Goal: Browse casually

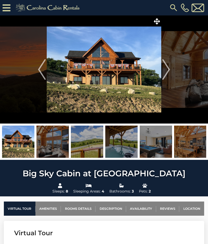
click at [166, 71] on img "Next" at bounding box center [167, 69] width 8 height 21
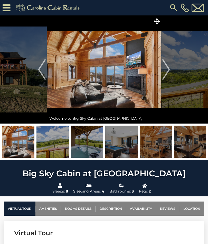
click at [170, 68] on img "Next" at bounding box center [167, 69] width 8 height 21
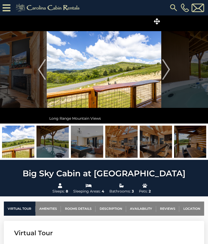
click at [169, 71] on img "Next" at bounding box center [167, 69] width 8 height 21
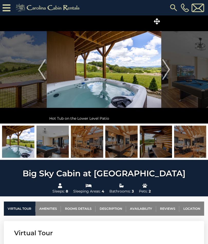
click at [169, 73] on img "Next" at bounding box center [167, 69] width 8 height 21
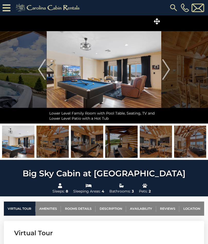
click at [167, 71] on img "Next" at bounding box center [167, 69] width 8 height 21
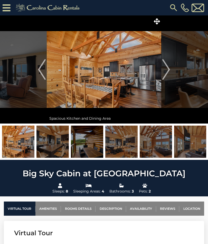
click at [167, 73] on img "Next" at bounding box center [167, 69] width 8 height 21
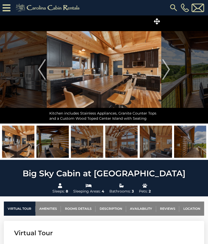
click at [169, 73] on img "Next" at bounding box center [167, 69] width 8 height 21
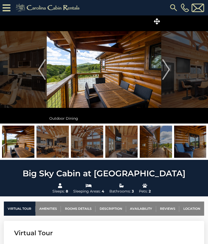
click at [168, 72] on img "Next" at bounding box center [167, 69] width 8 height 21
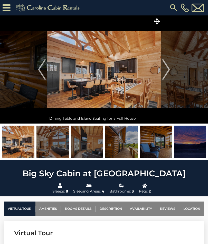
click at [170, 71] on img "Next" at bounding box center [167, 69] width 8 height 21
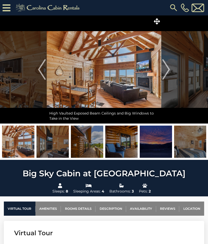
click at [169, 72] on img "Next" at bounding box center [167, 69] width 8 height 21
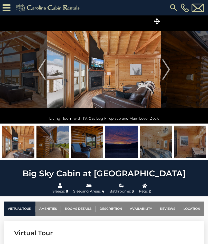
click at [170, 71] on img "Next" at bounding box center [167, 69] width 8 height 21
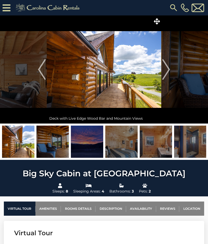
click at [169, 72] on img "Next" at bounding box center [167, 69] width 8 height 21
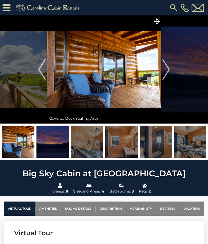
click at [169, 71] on img "Next" at bounding box center [167, 69] width 8 height 21
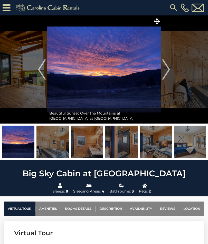
click at [42, 74] on img "Previous" at bounding box center [42, 69] width 8 height 21
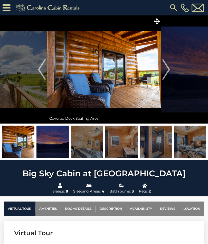
click at [170, 69] on img "Next" at bounding box center [167, 69] width 8 height 21
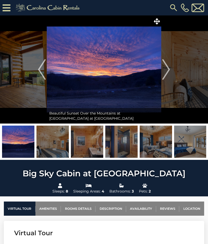
click at [169, 71] on img "Next" at bounding box center [167, 69] width 8 height 21
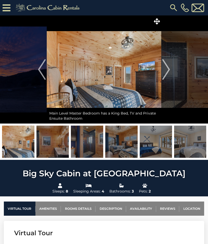
click at [40, 73] on img "Previous" at bounding box center [42, 69] width 8 height 21
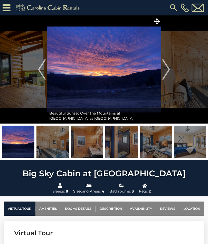
click at [167, 71] on img "Next" at bounding box center [167, 69] width 8 height 21
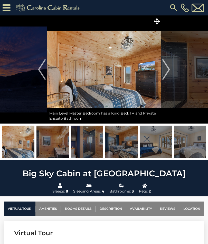
click at [169, 70] on img "Next" at bounding box center [167, 69] width 8 height 21
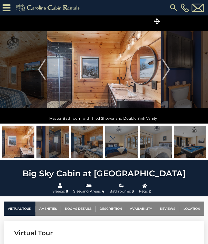
click at [170, 71] on img "Next" at bounding box center [167, 69] width 8 height 21
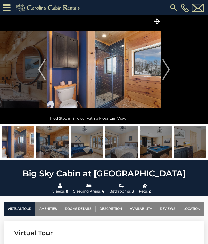
click at [171, 72] on button "Next" at bounding box center [167, 69] width 10 height 108
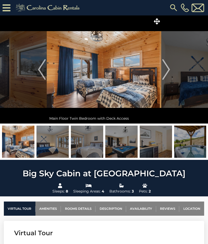
click at [170, 71] on img "Next" at bounding box center [167, 69] width 8 height 21
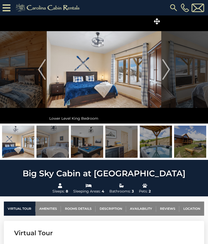
click at [169, 69] on img "Next" at bounding box center [167, 69] width 8 height 21
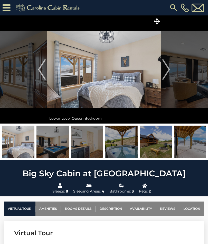
click at [169, 70] on img "Next" at bounding box center [167, 69] width 8 height 21
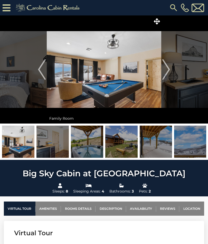
click at [169, 71] on img "Next" at bounding box center [167, 69] width 8 height 21
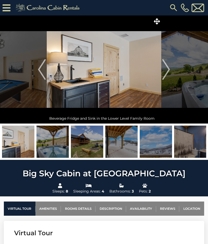
click at [169, 71] on img "Next" at bounding box center [167, 69] width 8 height 21
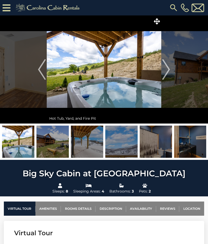
click at [169, 71] on img "Next" at bounding box center [167, 69] width 8 height 21
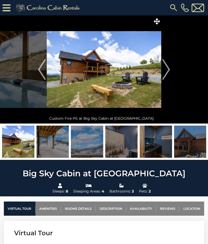
click at [170, 71] on img "Next" at bounding box center [167, 69] width 8 height 21
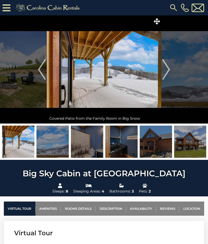
click at [169, 71] on img "Next" at bounding box center [167, 69] width 8 height 21
